Goal: Transaction & Acquisition: Purchase product/service

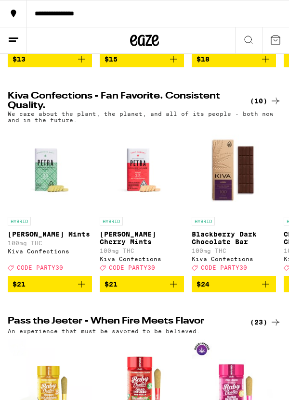
scroll to position [630, 0]
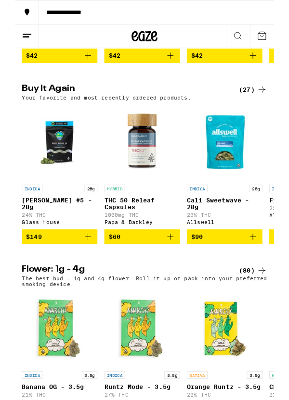
click at [133, 270] on span "$60" at bounding box center [141, 264] width 75 height 12
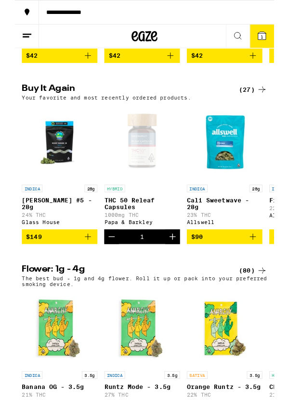
scroll to position [0, 0]
click at [176, 270] on icon "Increment" at bounding box center [176, 264] width 12 height 12
click at [110, 270] on icon "Decrement" at bounding box center [108, 264] width 12 height 12
click at [108, 270] on icon "Decrement" at bounding box center [108, 264] width 12 height 12
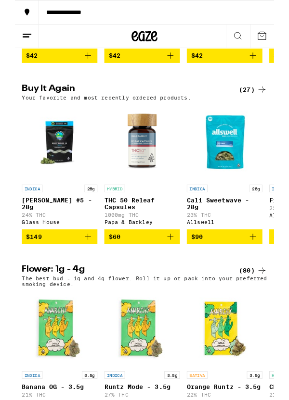
click at [173, 268] on icon "Add to bag" at bounding box center [173, 264] width 7 height 7
